Goal: Find specific page/section: Find specific page/section

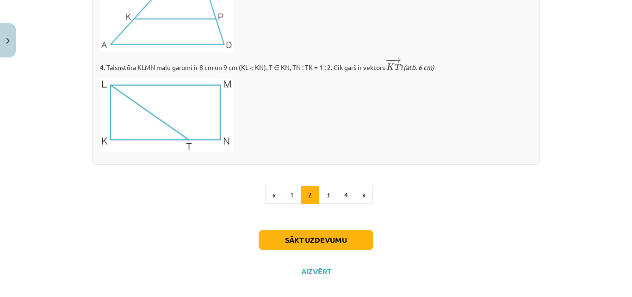
scroll to position [1143, 0]
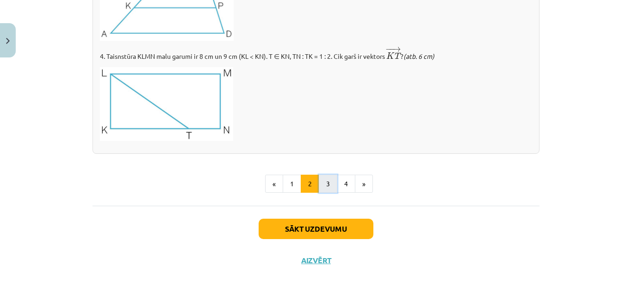
click at [330, 186] on button "3" at bounding box center [328, 183] width 19 height 19
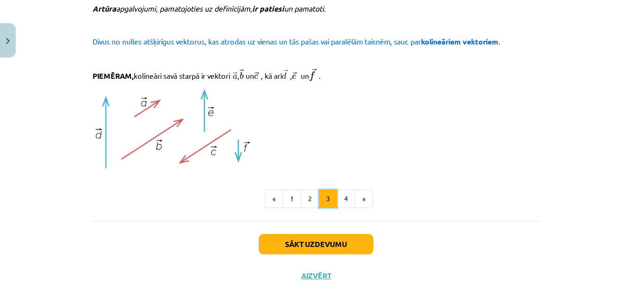
scroll to position [1052, 0]
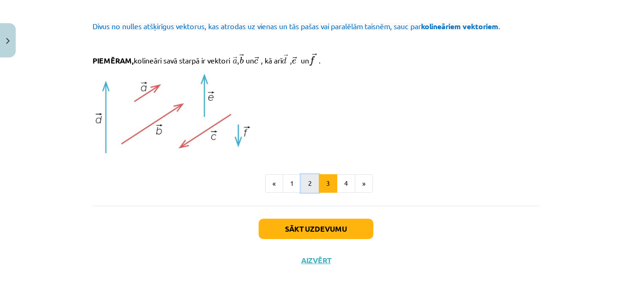
click at [304, 187] on button "2" at bounding box center [310, 183] width 19 height 19
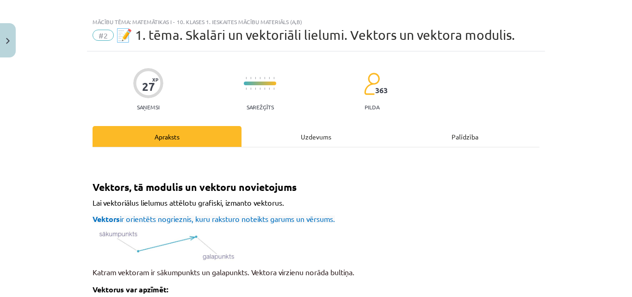
scroll to position [0, 0]
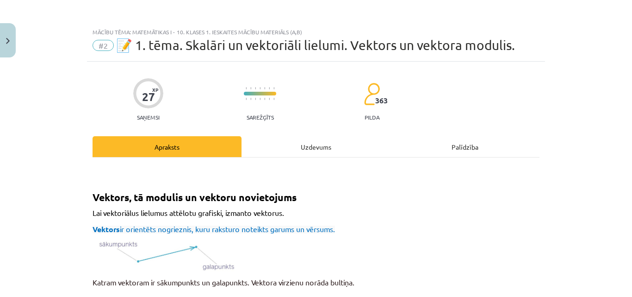
click at [305, 151] on div "Uzdevums" at bounding box center [316, 146] width 149 height 21
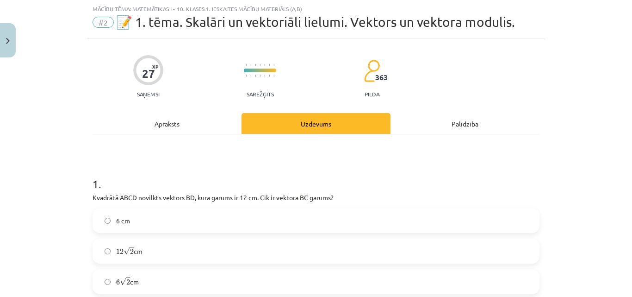
click at [191, 125] on div "Apraksts" at bounding box center [167, 123] width 149 height 21
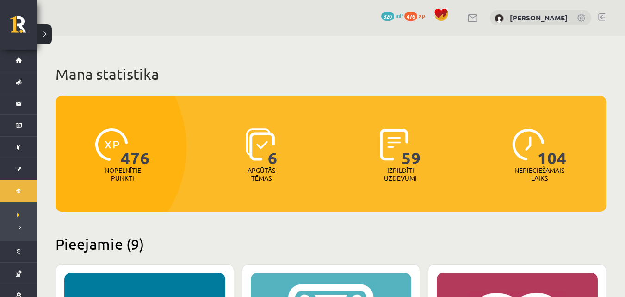
scroll to position [833, 0]
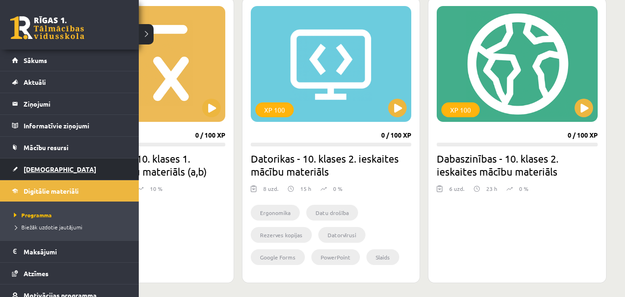
click at [67, 167] on link "[DEMOGRAPHIC_DATA]" at bounding box center [69, 168] width 115 height 21
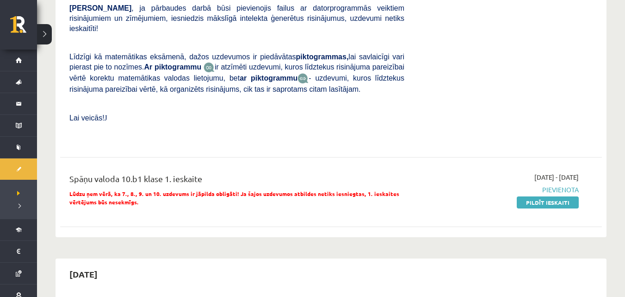
scroll to position [324, 0]
